Goal: Information Seeking & Learning: Learn about a topic

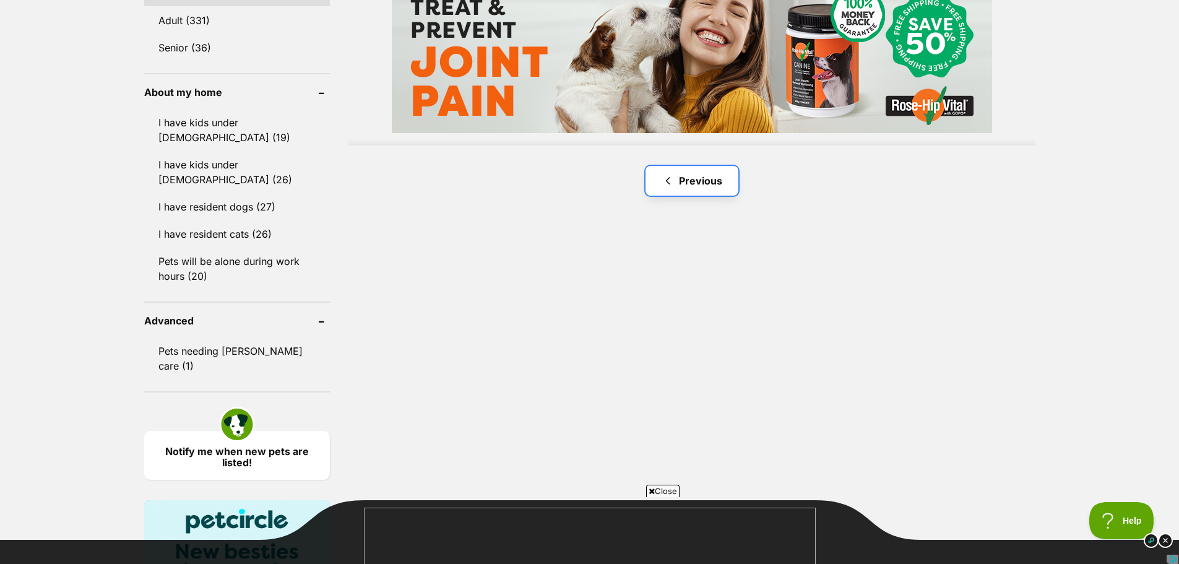
click at [684, 178] on link "Previous" at bounding box center [692, 181] width 93 height 30
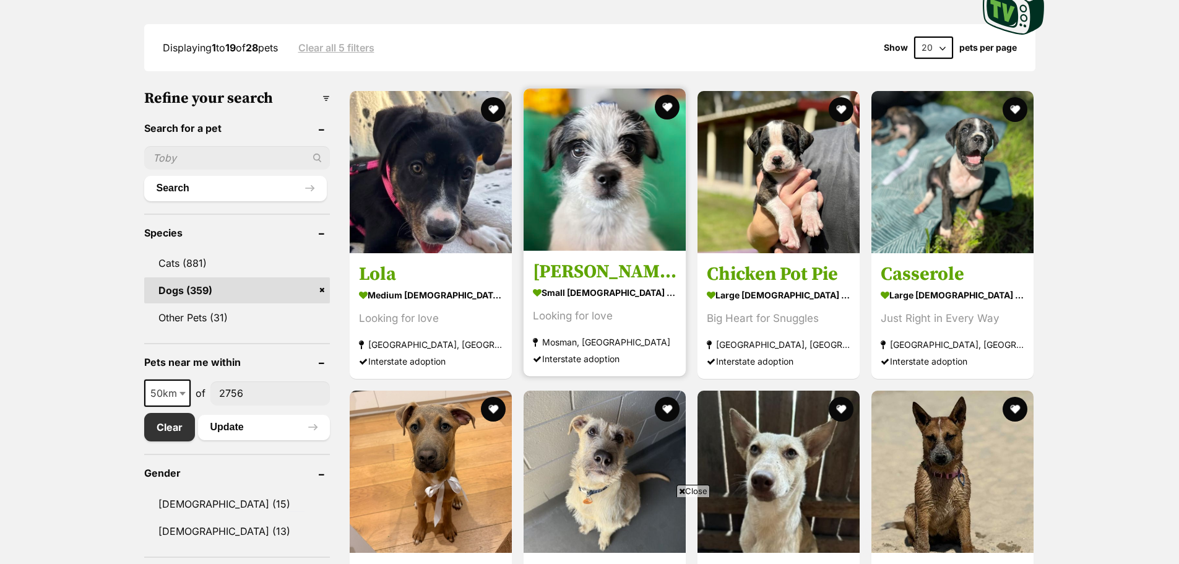
click at [622, 183] on img at bounding box center [605, 170] width 162 height 162
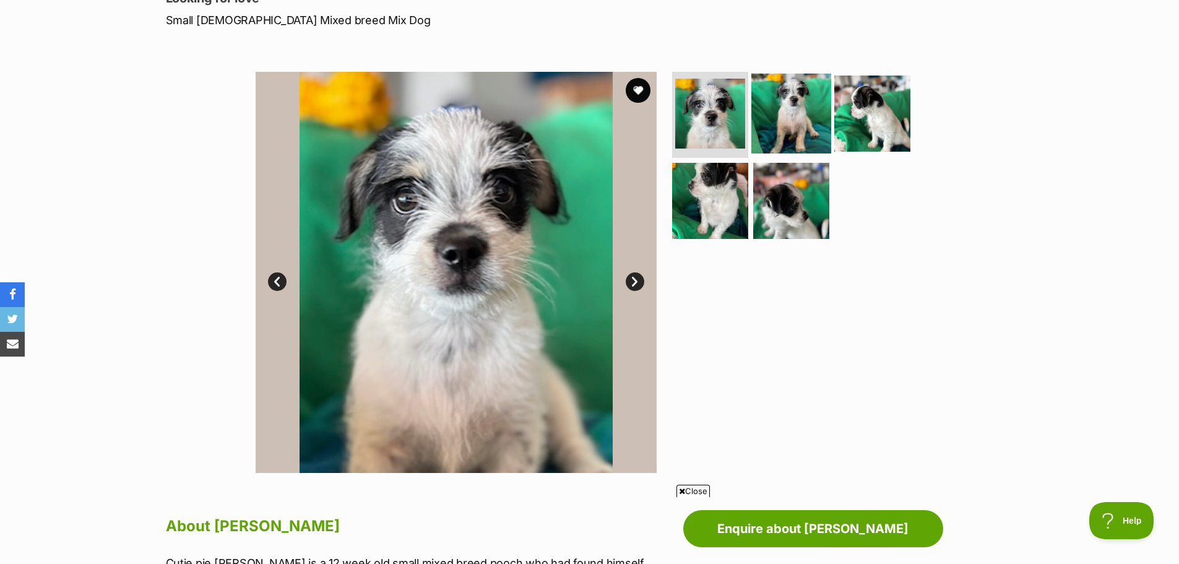
click at [791, 95] on img at bounding box center [792, 113] width 80 height 80
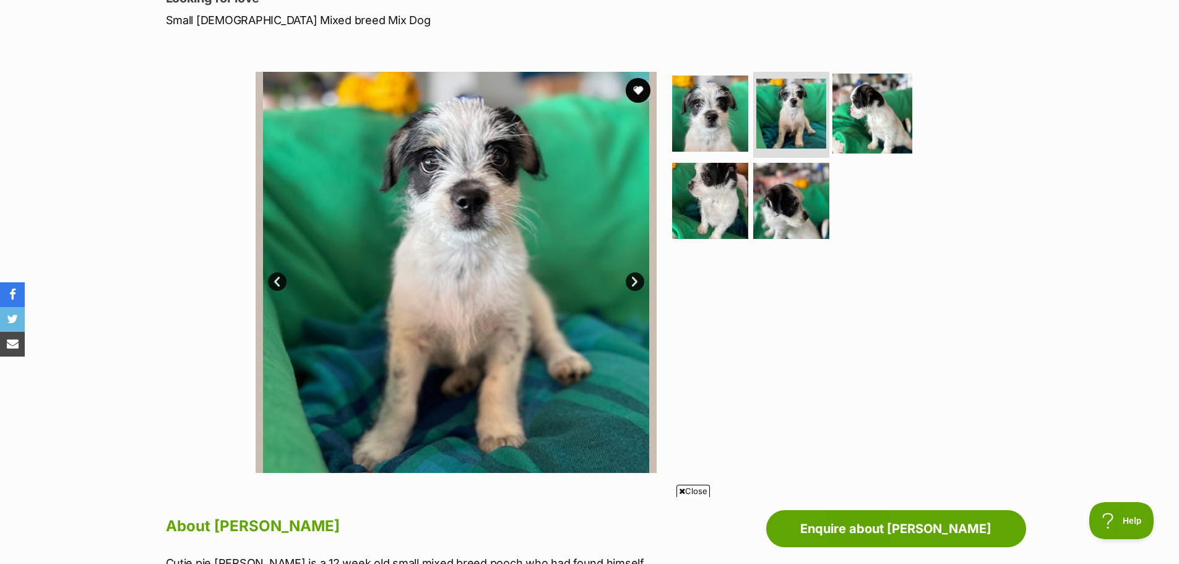
click at [880, 116] on img at bounding box center [873, 113] width 80 height 80
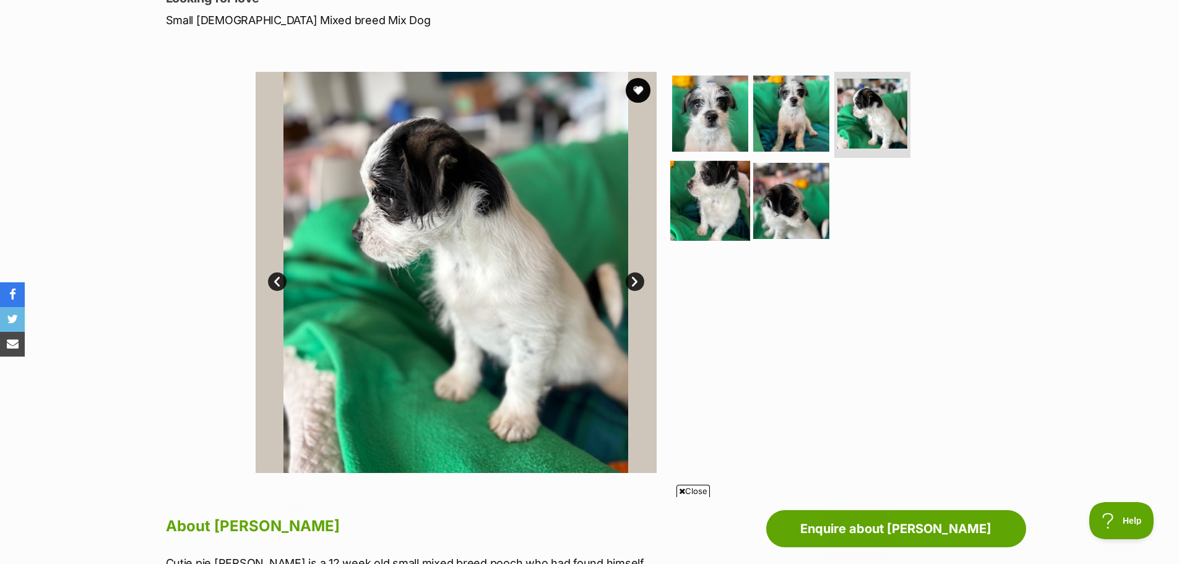
click at [719, 212] on img at bounding box center [710, 201] width 80 height 80
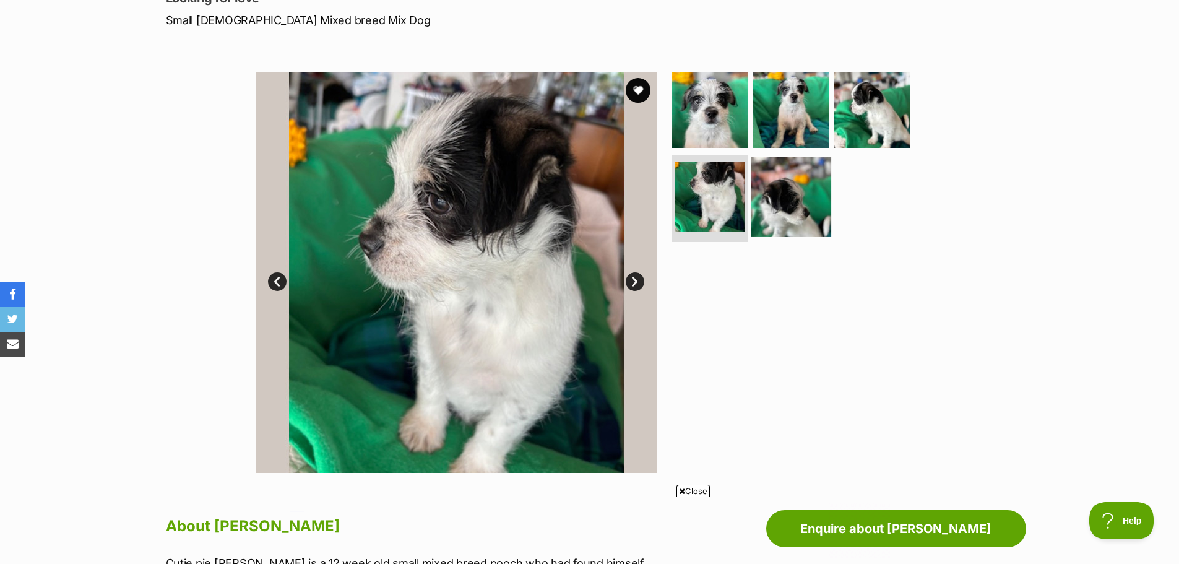
click at [805, 216] on img at bounding box center [792, 197] width 80 height 80
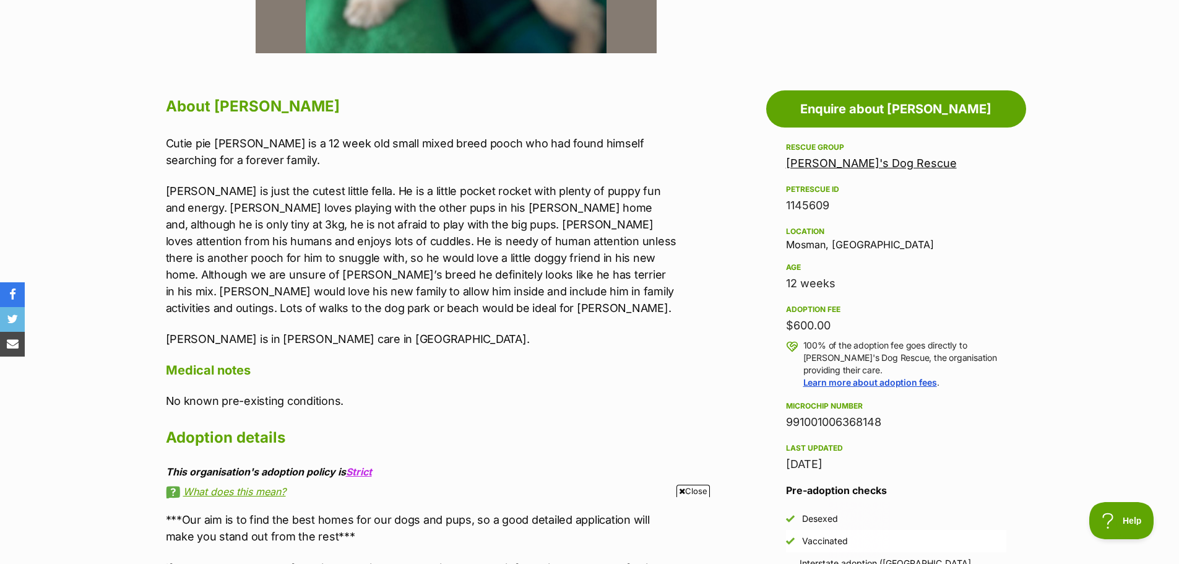
scroll to position [619, 0]
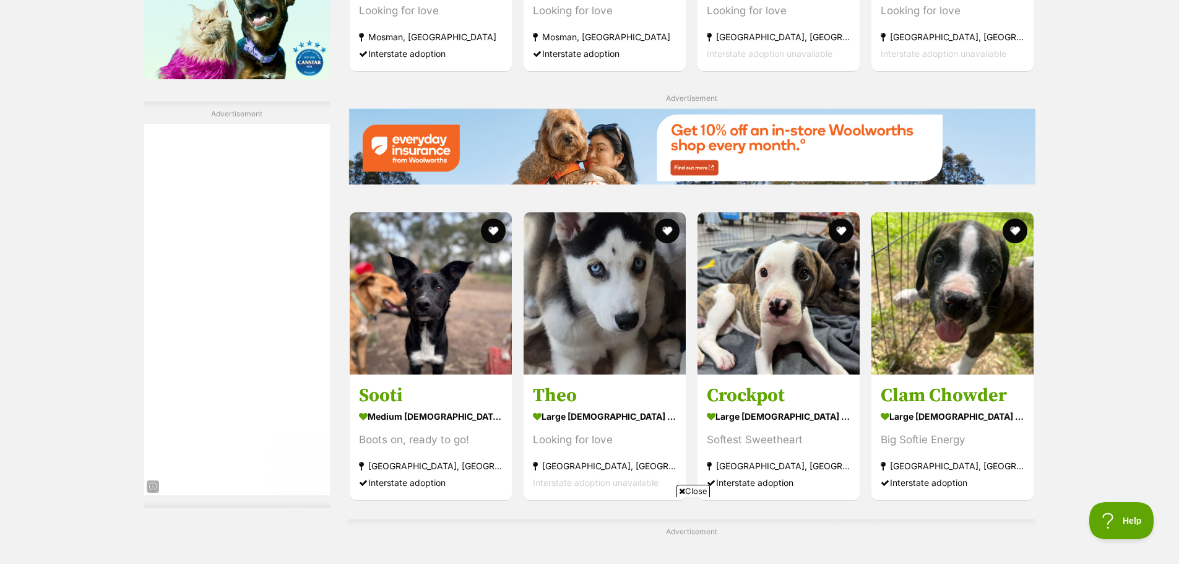
scroll to position [2167, 0]
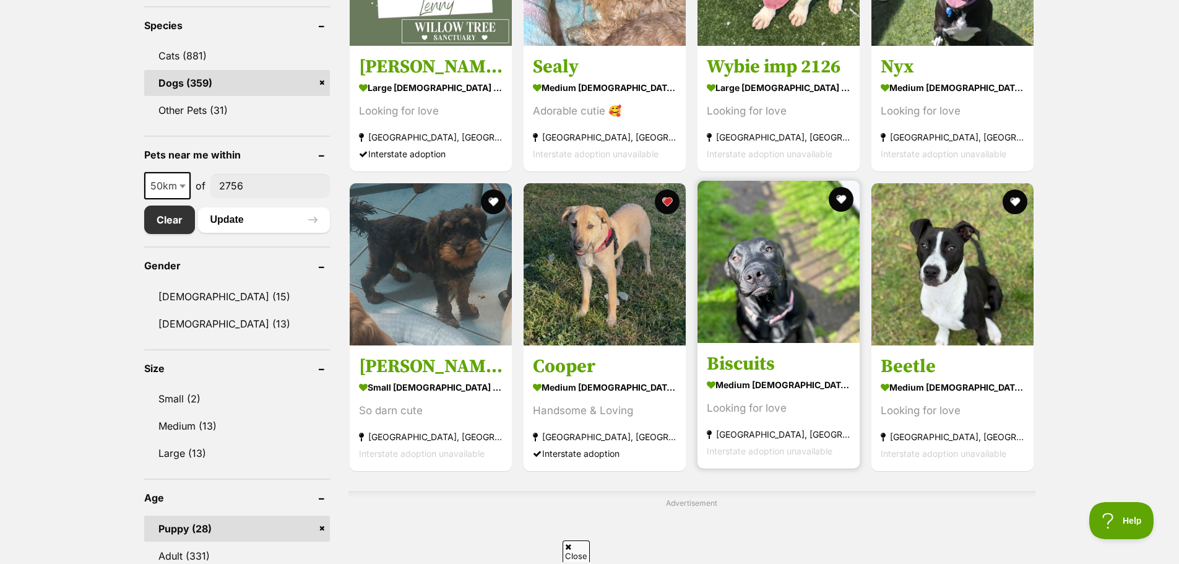
scroll to position [557, 0]
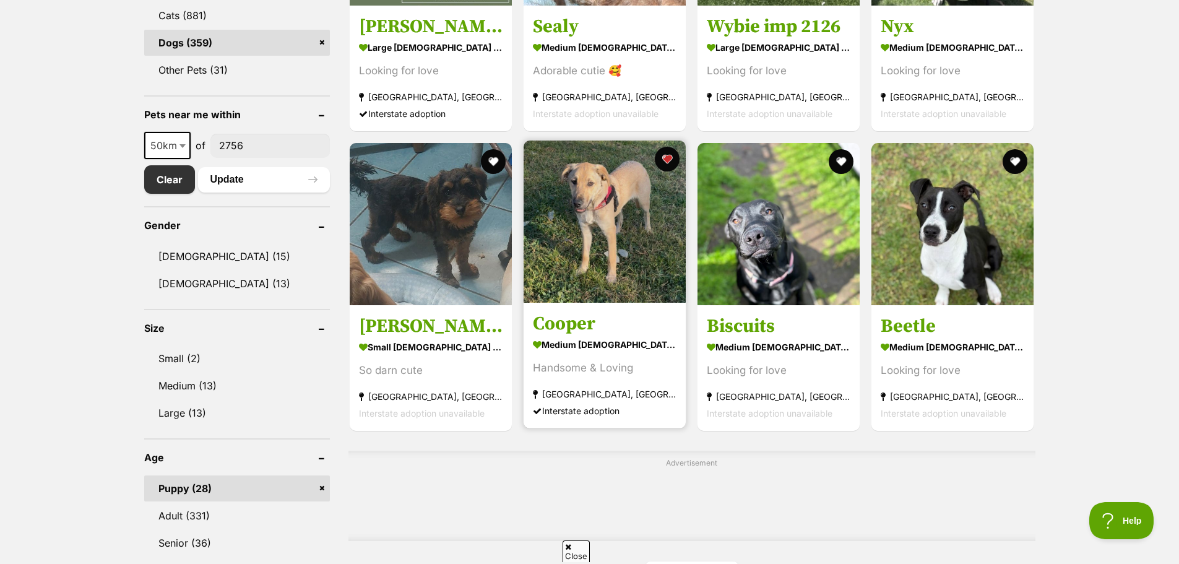
click at [649, 242] on img at bounding box center [605, 222] width 162 height 162
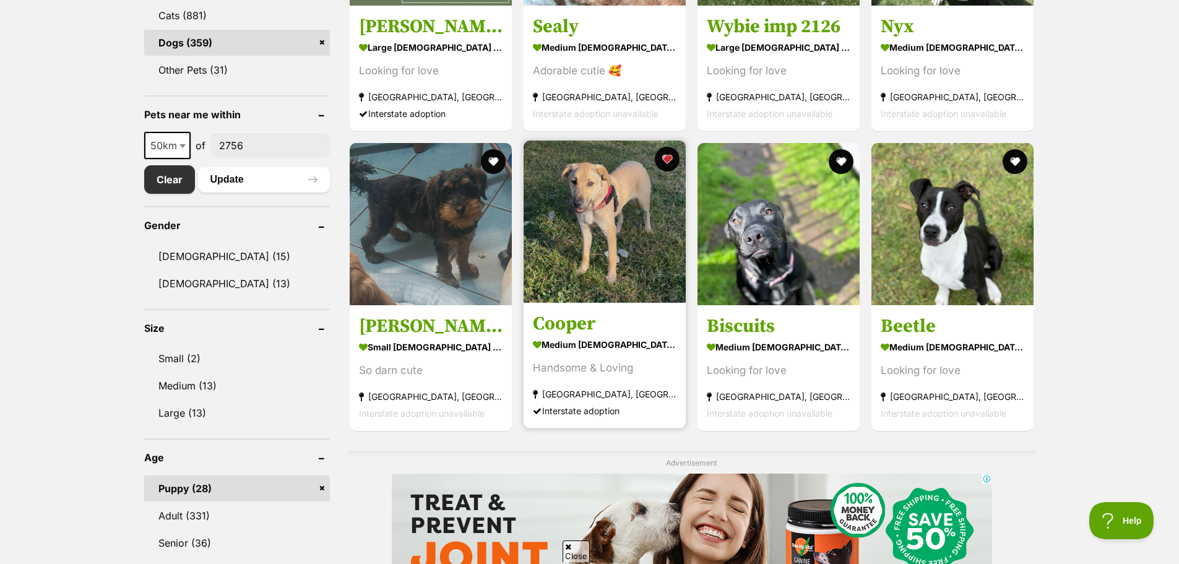
scroll to position [0, 0]
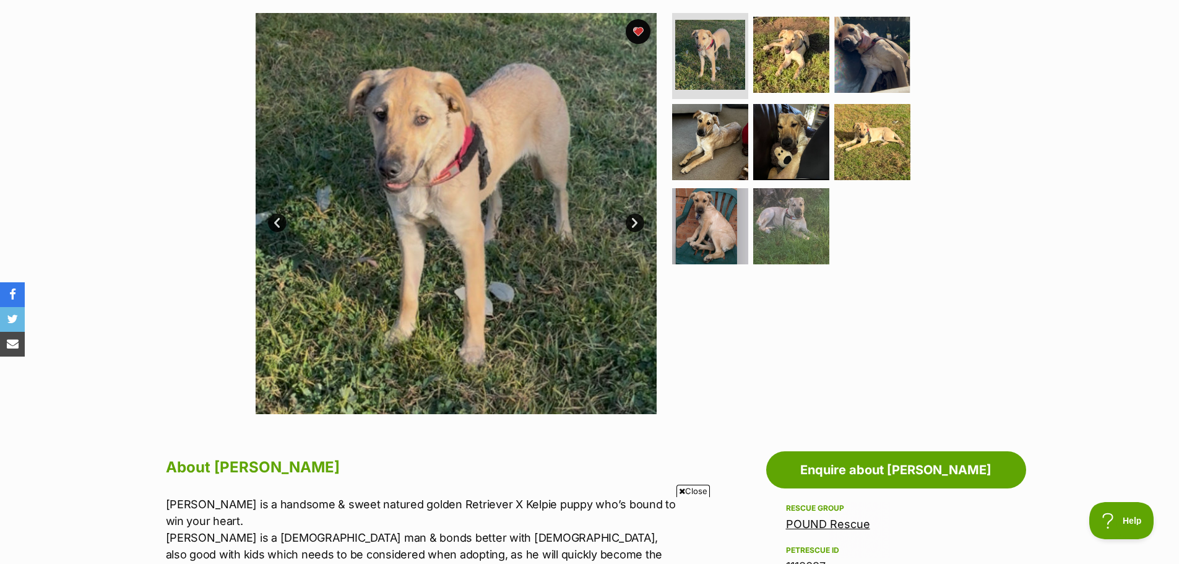
scroll to position [62, 0]
